Goal: Check status

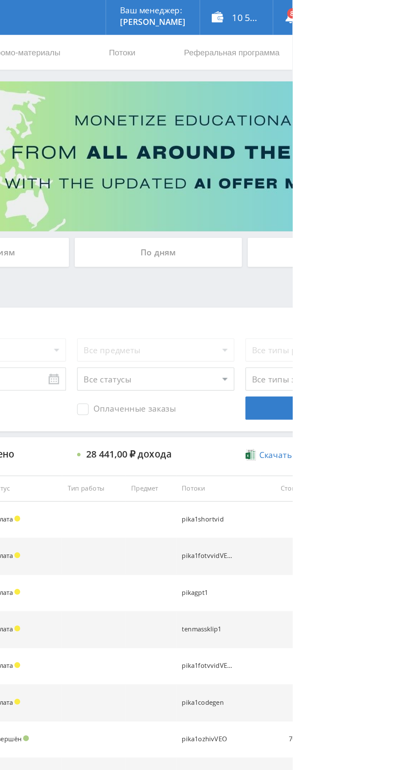
click at [329, 185] on div "По дням" at bounding box center [322, 185] width 124 height 21
click at [0, 0] on input "По дням" at bounding box center [0, 0] width 0 height 0
click at [307, 187] on div "По дням" at bounding box center [322, 185] width 124 height 21
click at [0, 0] on input "По дням" at bounding box center [0, 0] width 0 height 0
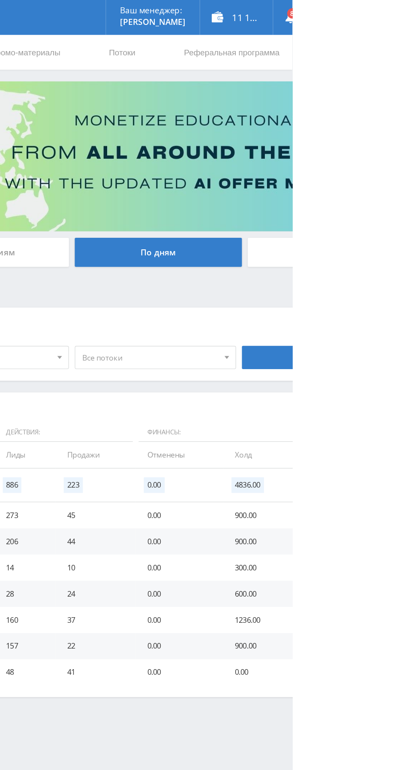
click at [270, 205] on div "По заказам По действиям По дням По офферам По локальному лендингу" at bounding box center [257, 200] width 511 height 51
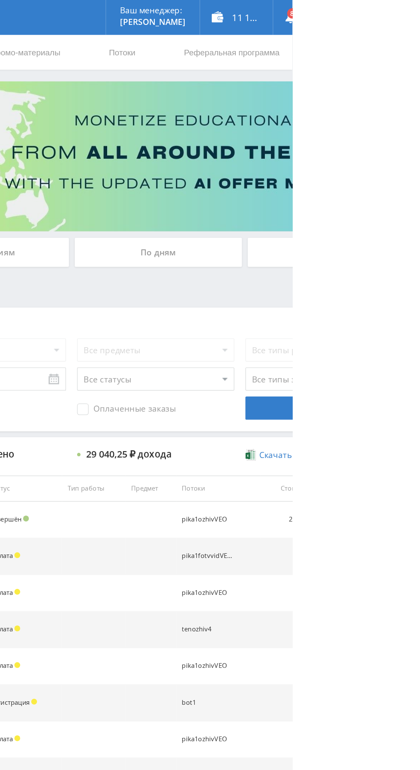
click at [297, 190] on div "По дням" at bounding box center [322, 185] width 124 height 21
click at [0, 0] on input "По дням" at bounding box center [0, 0] width 0 height 0
